Goal: Check status: Check status

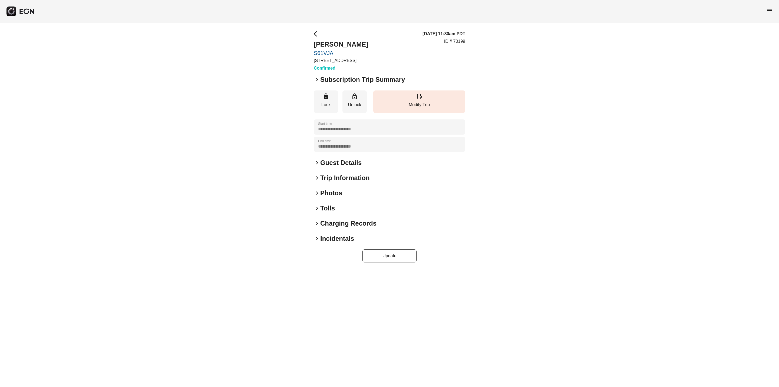
click at [314, 77] on span "keyboard_arrow_right" at bounding box center [317, 79] width 6 height 6
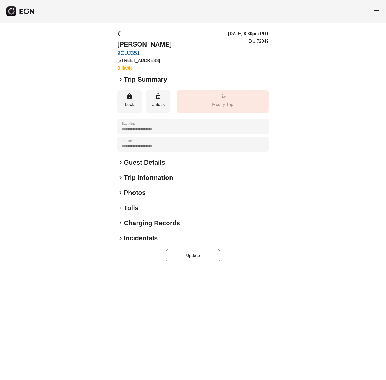
click at [122, 221] on span "keyboard_arrow_right" at bounding box center [120, 223] width 6 height 6
click at [123, 240] on span "keyboard_arrow_right" at bounding box center [120, 238] width 6 height 6
